Goal: Find specific page/section: Find specific page/section

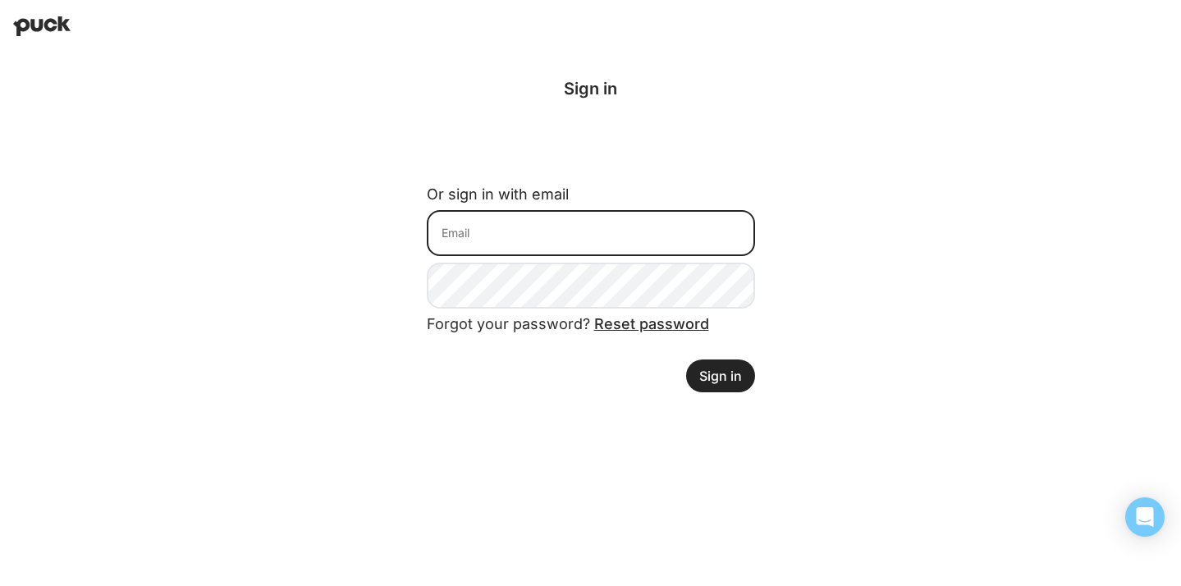
type input "[EMAIL_ADDRESS][DOMAIN_NAME]"
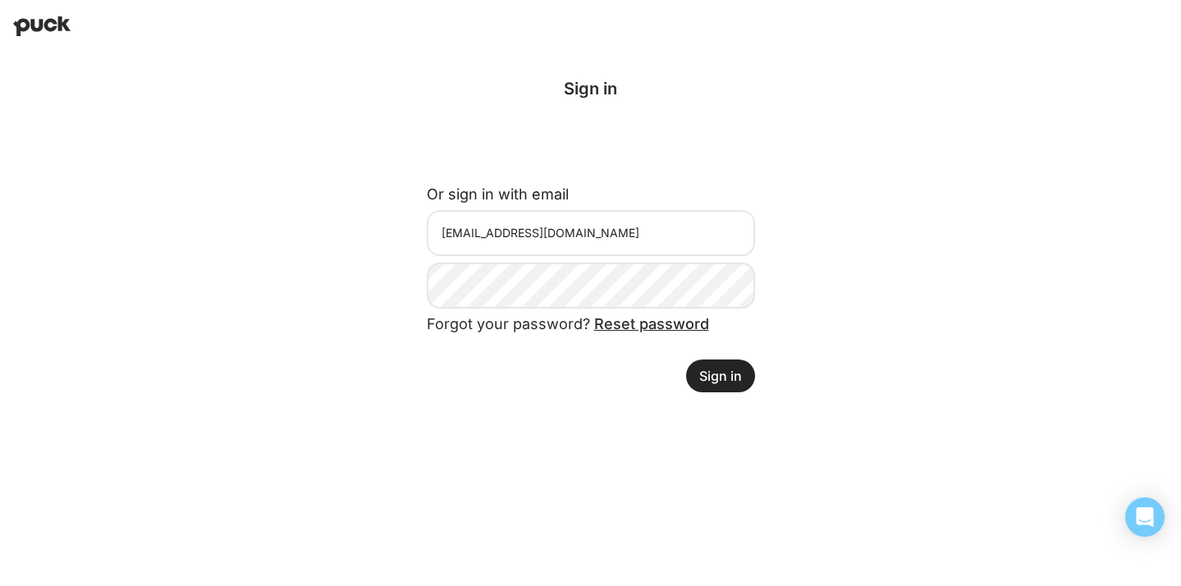
click at [717, 384] on button "Sign in" at bounding box center [720, 376] width 69 height 33
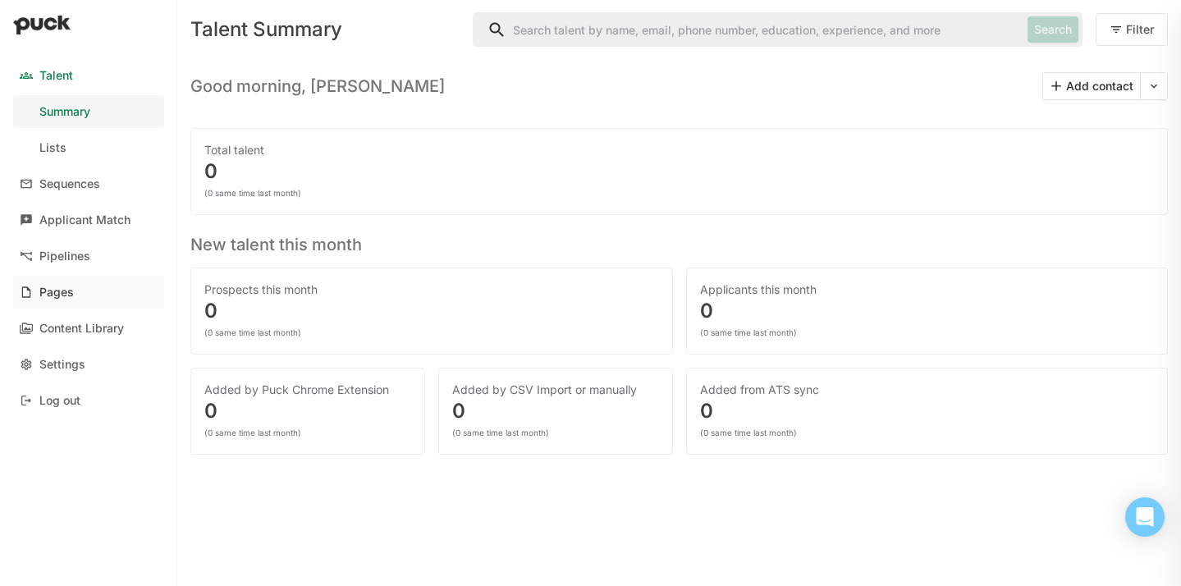
click at [76, 287] on link "Pages" at bounding box center [88, 292] width 151 height 33
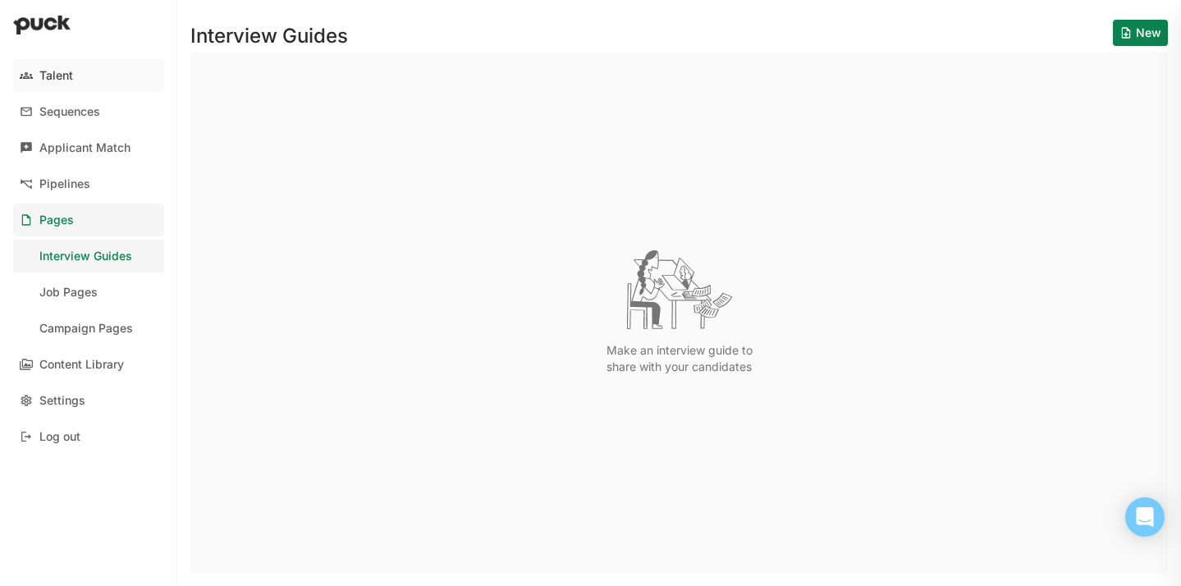
click at [88, 76] on link "Talent" at bounding box center [88, 75] width 151 height 33
